Goal: Information Seeking & Learning: Find specific page/section

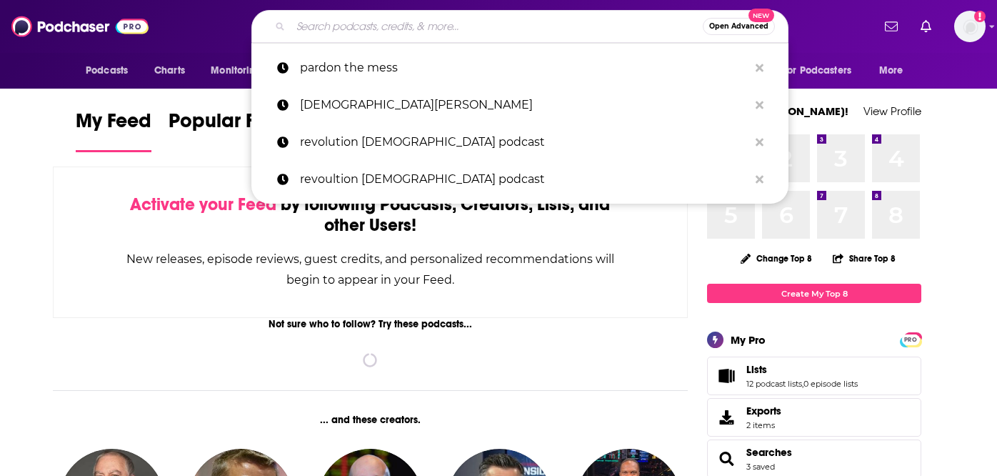
click at [444, 30] on input "Search podcasts, credits, & more..." at bounding box center [497, 26] width 412 height 23
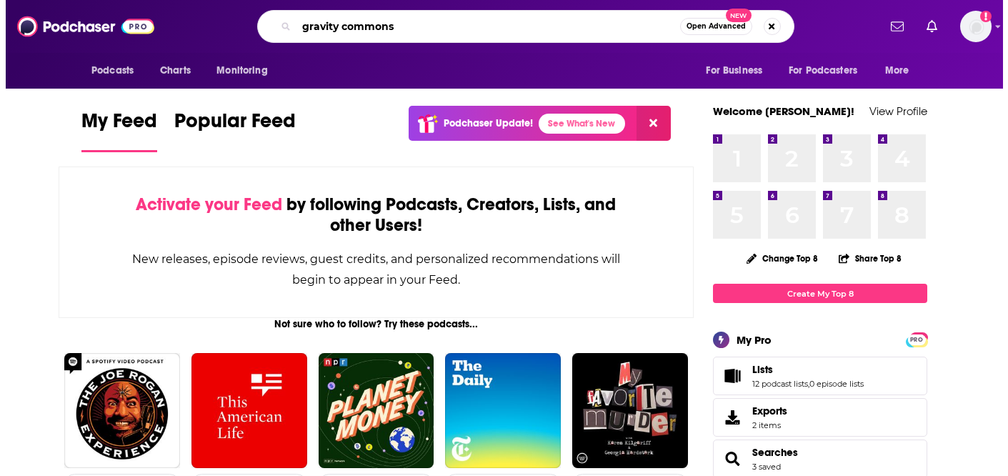
scroll to position [0, 21]
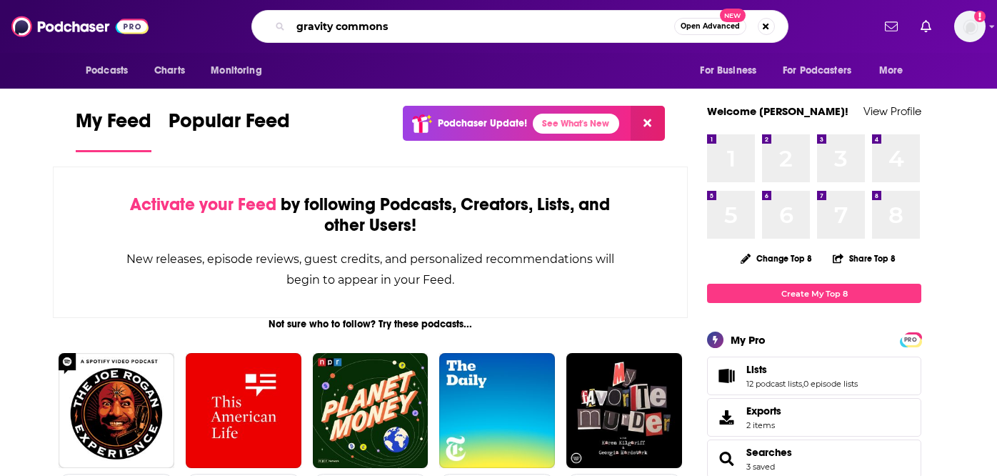
type input "gravity commons"
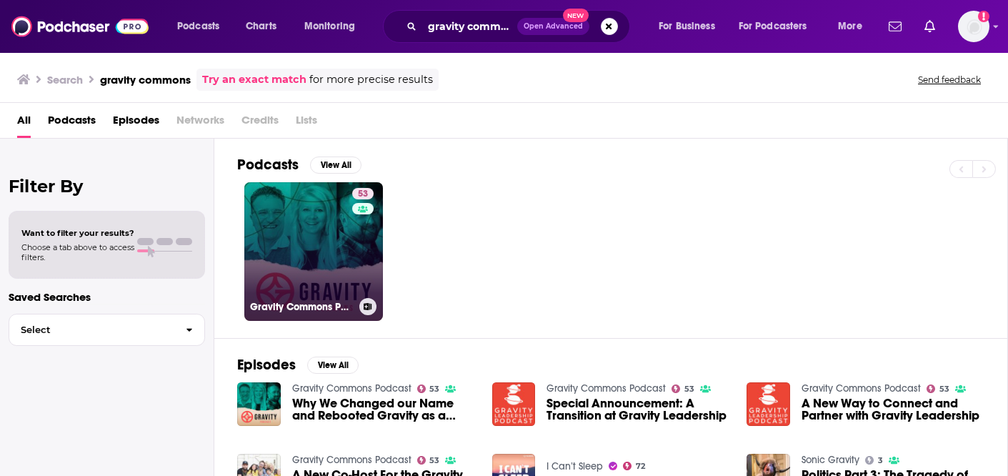
click at [303, 237] on link "53 Gravity Commons Podcast" at bounding box center [313, 251] width 139 height 139
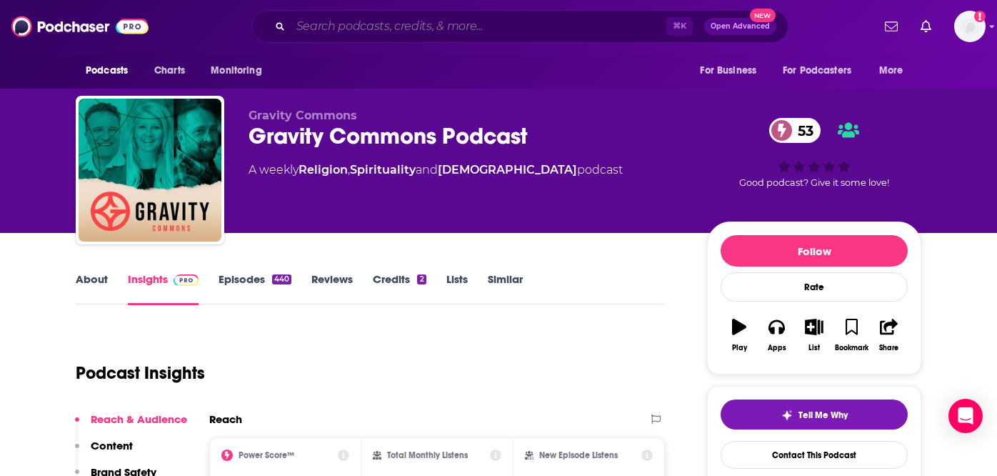
click at [441, 31] on input "Search podcasts, credits, & more..." at bounding box center [479, 26] width 376 height 23
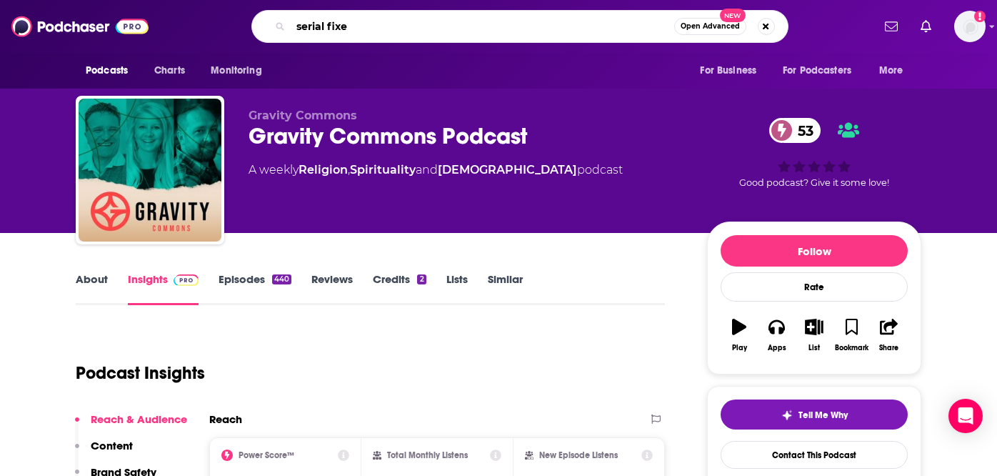
type input "serial fixer"
